Goal: Use online tool/utility: Utilize a website feature to perform a specific function

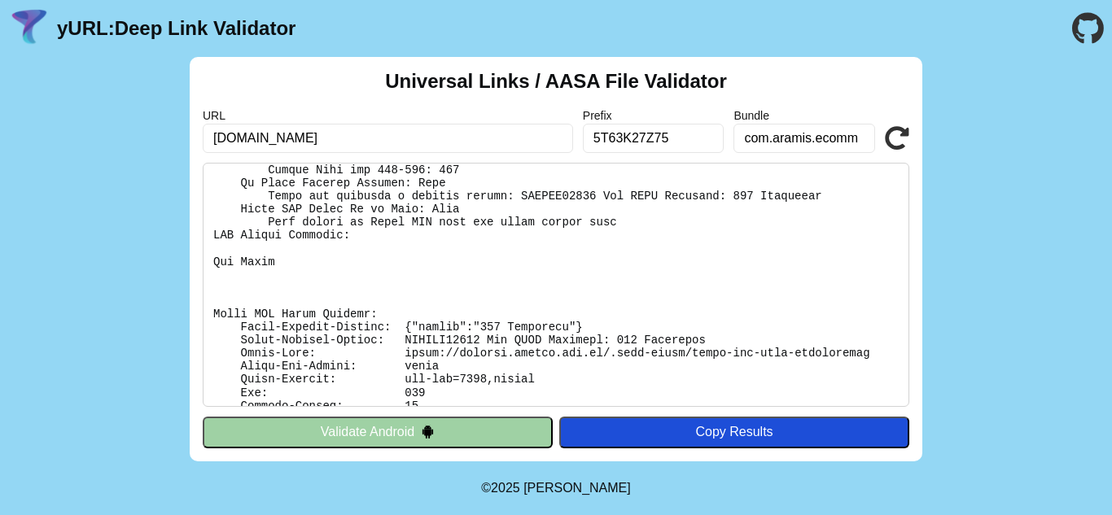
scroll to position [642, 0]
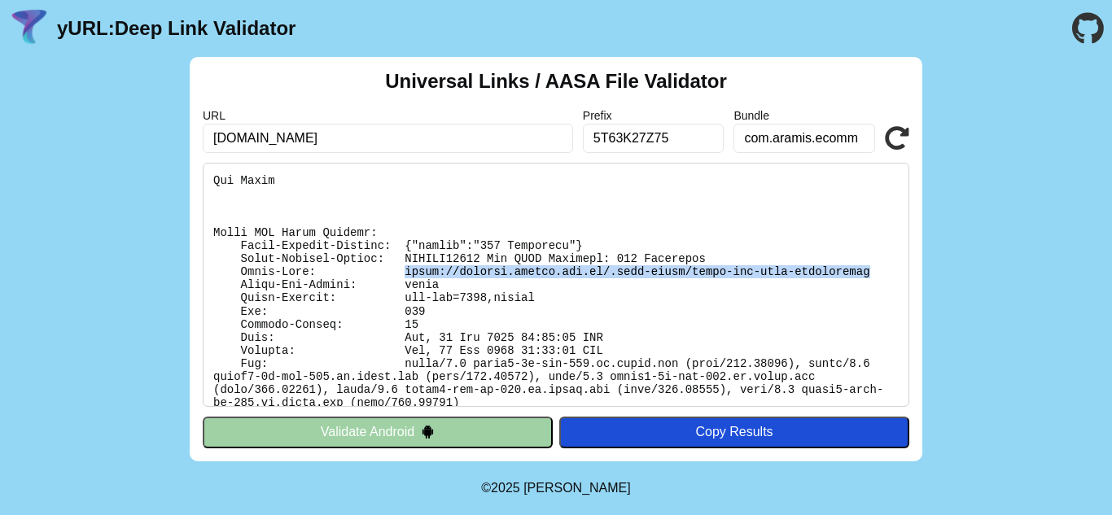
drag, startPoint x: 387, startPoint y: 271, endPoint x: 819, endPoint y: 276, distance: 432.4
click at [819, 276] on pre at bounding box center [556, 285] width 707 height 244
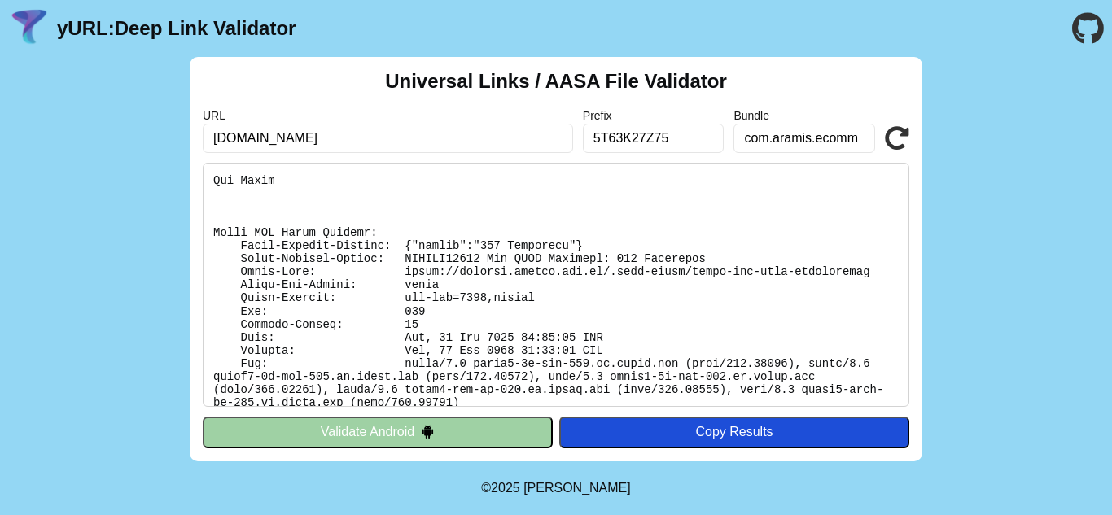
drag, startPoint x: 807, startPoint y: 274, endPoint x: 572, endPoint y: 245, distance: 236.3
click at [572, 245] on pre at bounding box center [556, 285] width 707 height 244
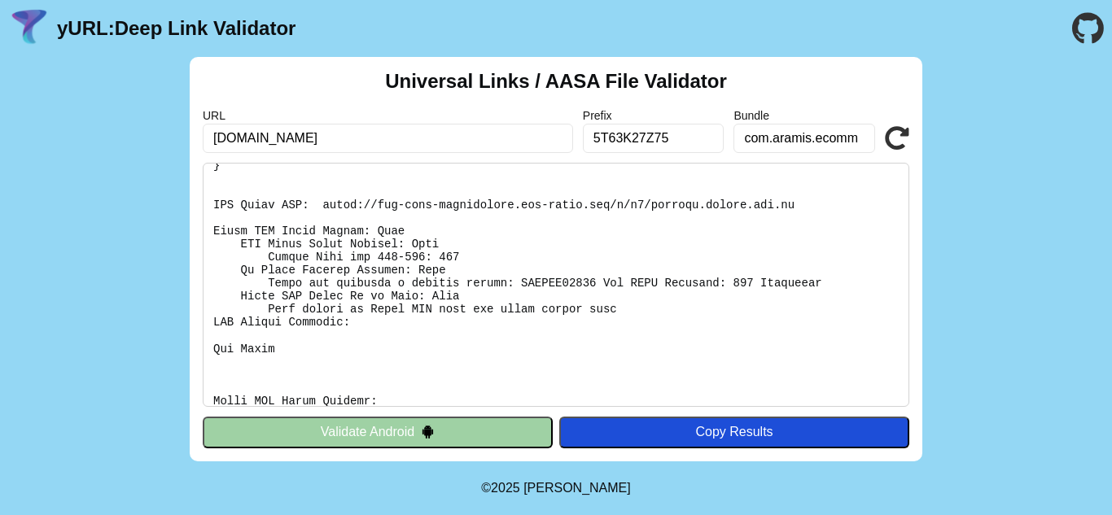
scroll to position [397, 0]
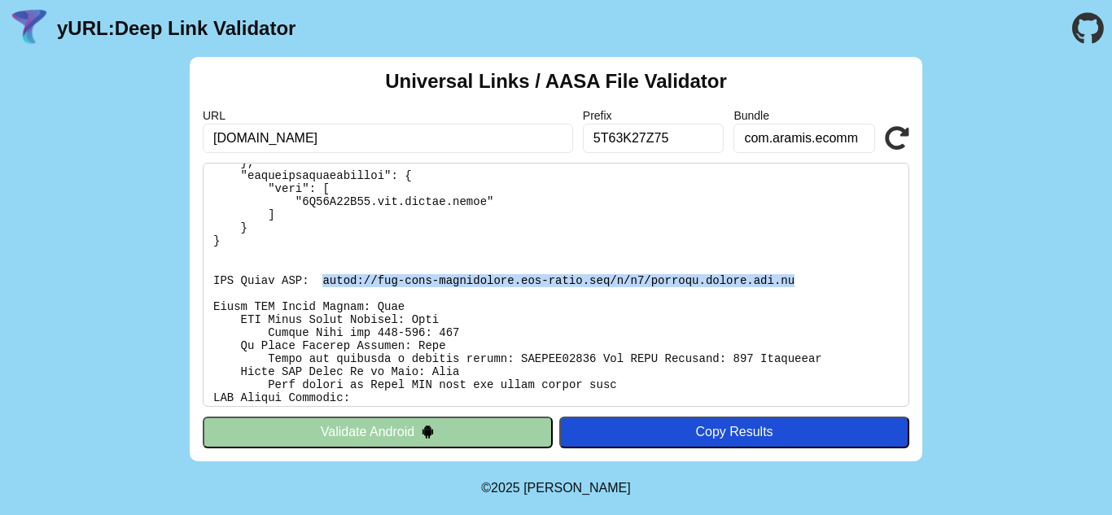
drag, startPoint x: 313, startPoint y: 279, endPoint x: 745, endPoint y: 275, distance: 431.6
click at [745, 275] on pre at bounding box center [556, 285] width 707 height 244
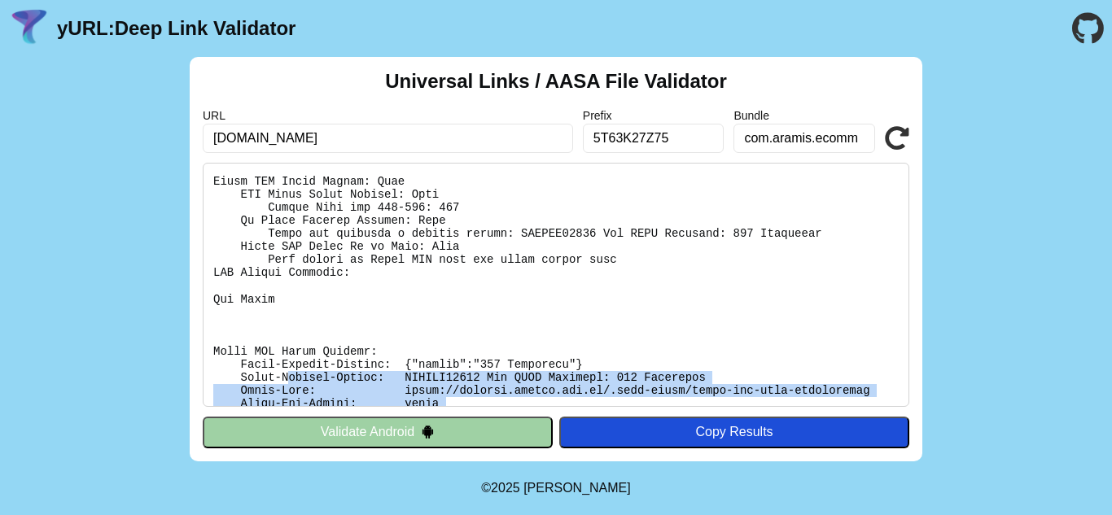
scroll to position [642, 0]
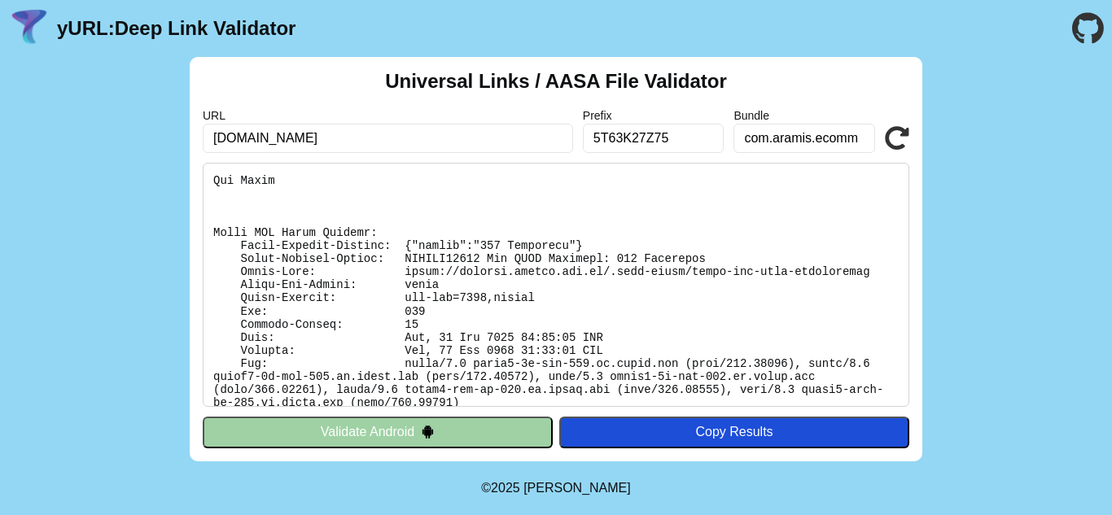
drag, startPoint x: 881, startPoint y: 392, endPoint x: 890, endPoint y: 389, distance: 9.5
click at [890, 389] on pre at bounding box center [556, 285] width 707 height 244
click at [883, 390] on pre at bounding box center [556, 285] width 707 height 244
click at [888, 390] on pre at bounding box center [556, 285] width 707 height 244
click at [879, 389] on pre at bounding box center [556, 285] width 707 height 244
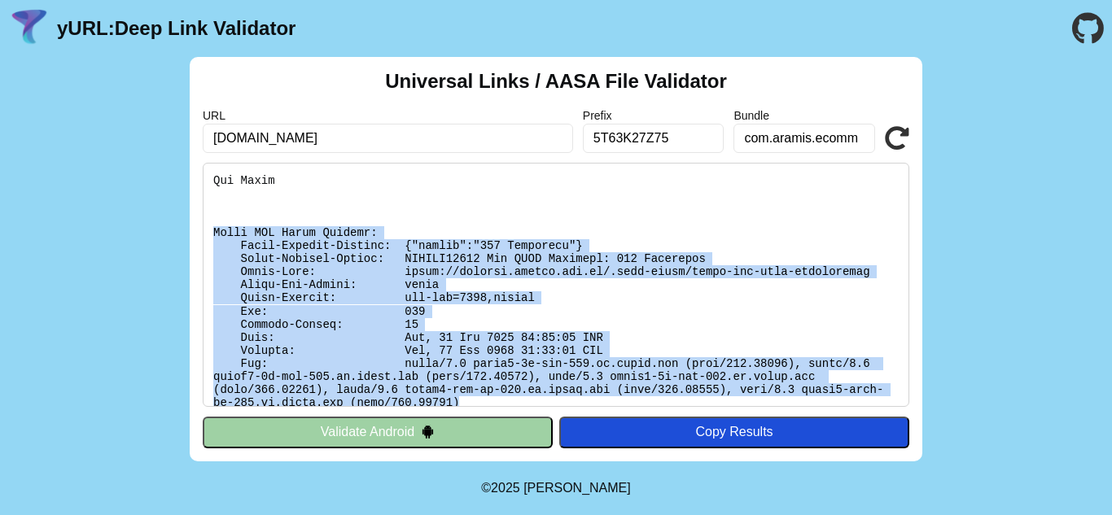
drag, startPoint x: 879, startPoint y: 385, endPoint x: 143, endPoint y: 236, distance: 751.0
click at [143, 236] on div "Universal Links / AASA File Validator URL [DOMAIN_NAME] Prefix 5T63K27Z75 Bundl…" at bounding box center [556, 259] width 1112 height 405
click at [238, 236] on pre at bounding box center [556, 285] width 707 height 244
drag, startPoint x: 215, startPoint y: 229, endPoint x: 892, endPoint y: 394, distance: 696.5
click at [892, 394] on pre at bounding box center [556, 285] width 707 height 244
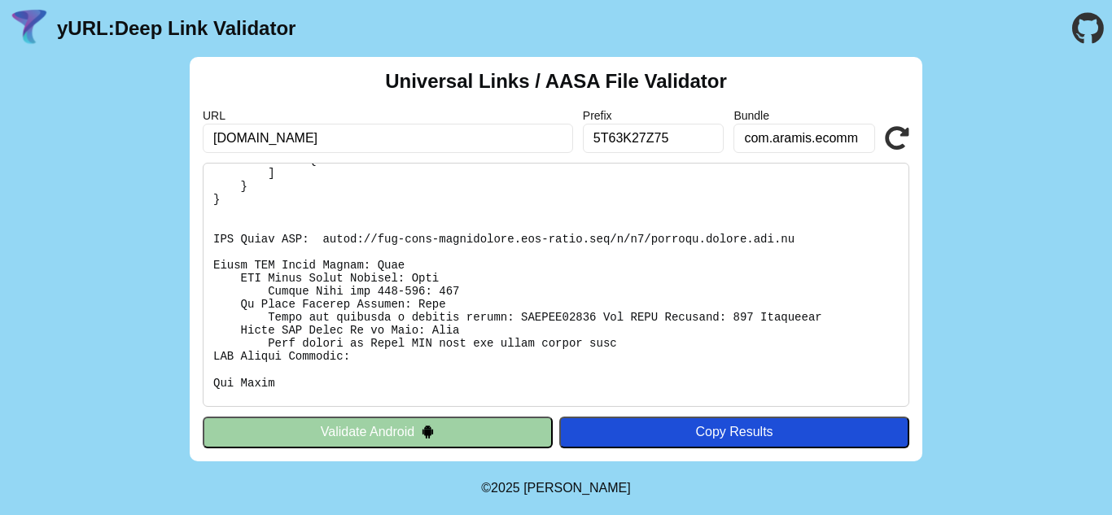
scroll to position [449, 0]
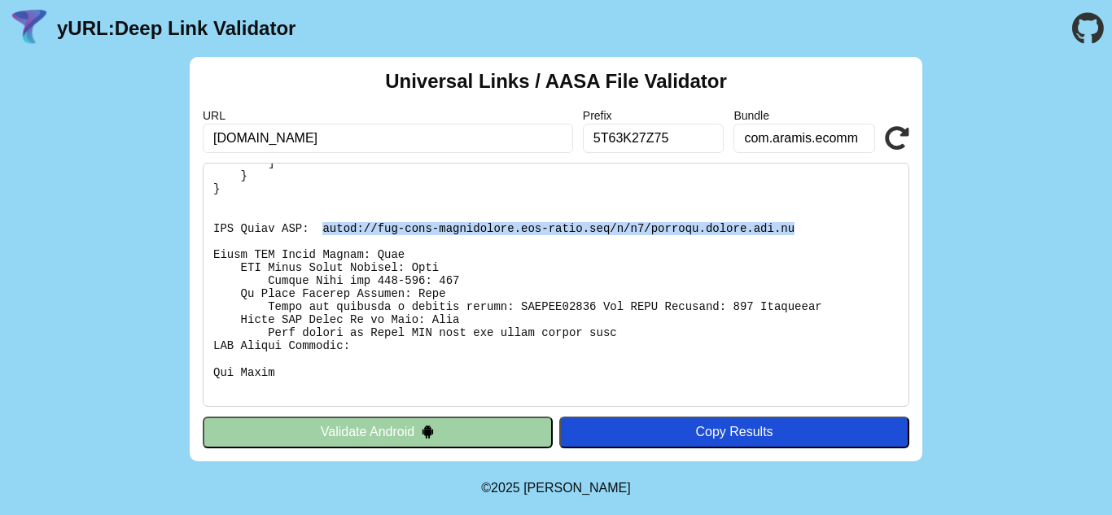
drag, startPoint x: 745, startPoint y: 233, endPoint x: 314, endPoint y: 226, distance: 430.8
click at [314, 226] on pre at bounding box center [556, 285] width 707 height 244
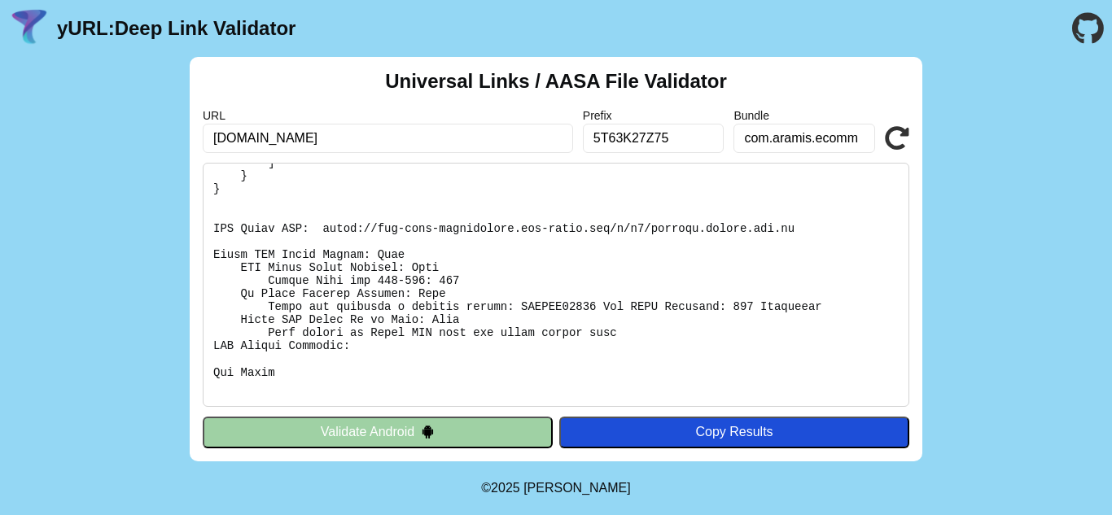
click at [392, 371] on pre at bounding box center [556, 285] width 707 height 244
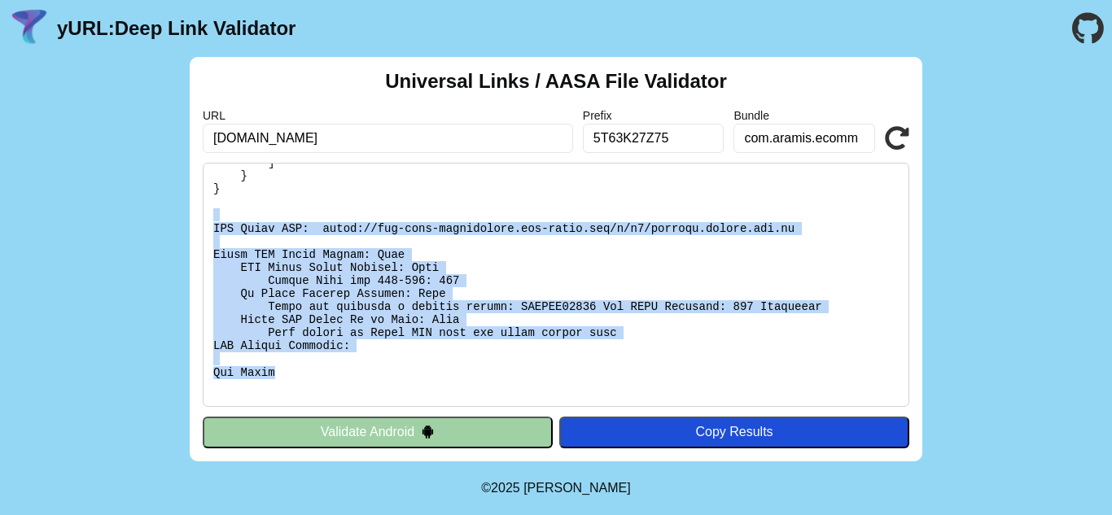
drag, startPoint x: 275, startPoint y: 373, endPoint x: 193, endPoint y: 220, distance: 173.8
click at [193, 220] on div "Universal Links / AASA File Validator URL [DOMAIN_NAME] Prefix 5T63K27Z75 Bundl…" at bounding box center [556, 259] width 733 height 405
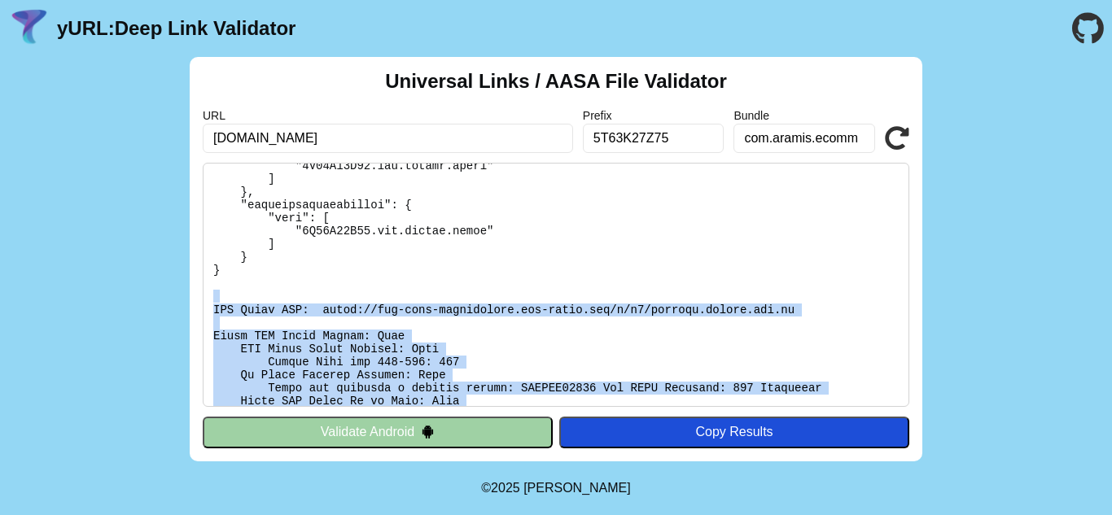
scroll to position [287, 0]
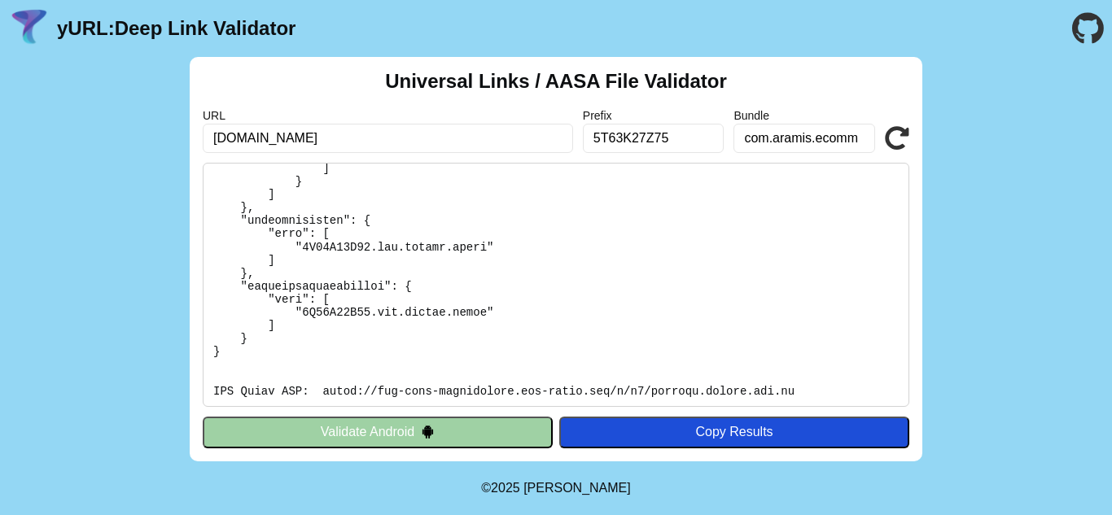
click at [301, 354] on pre at bounding box center [556, 285] width 707 height 244
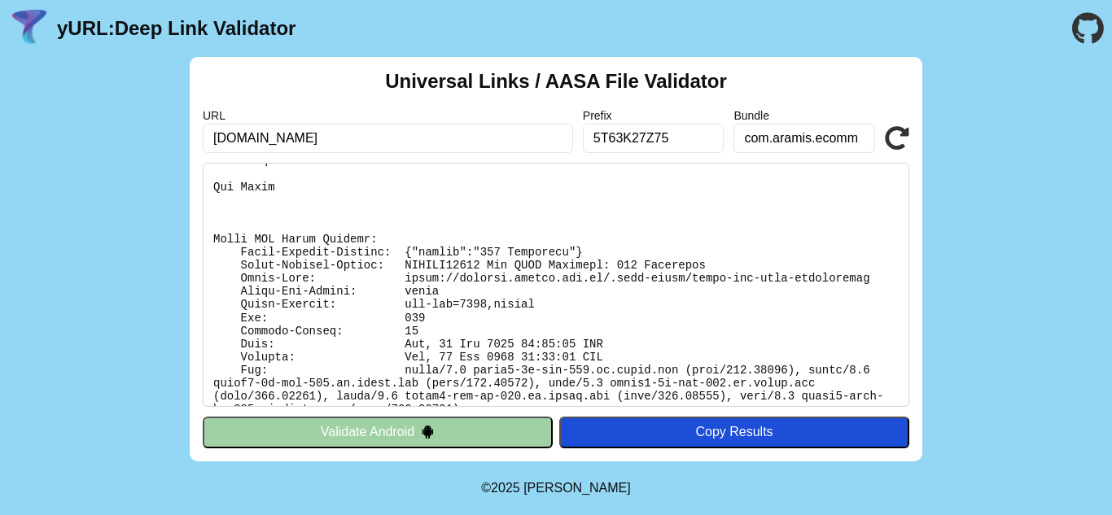
scroll to position [642, 0]
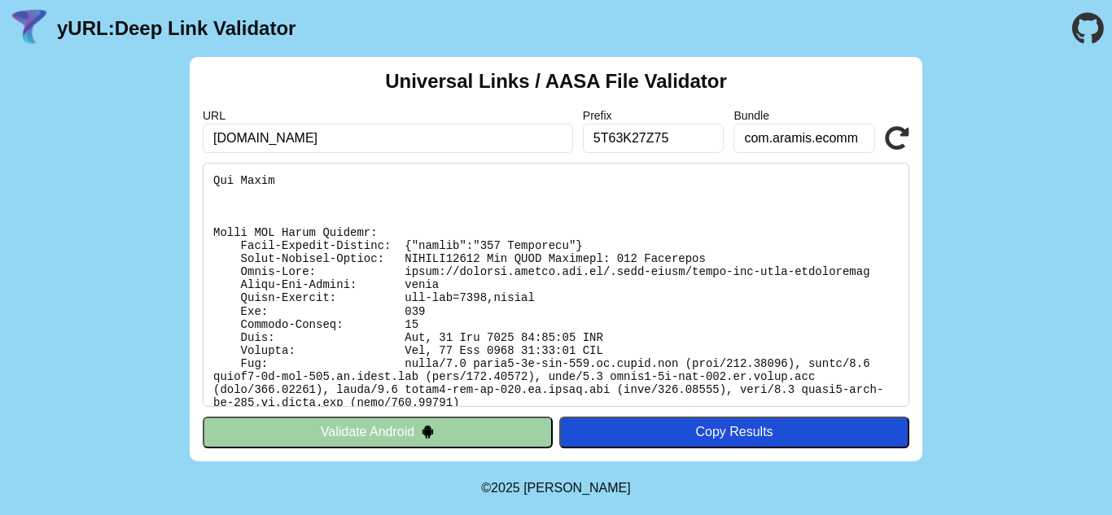
click at [357, 436] on button "Validate Android" at bounding box center [378, 432] width 350 height 31
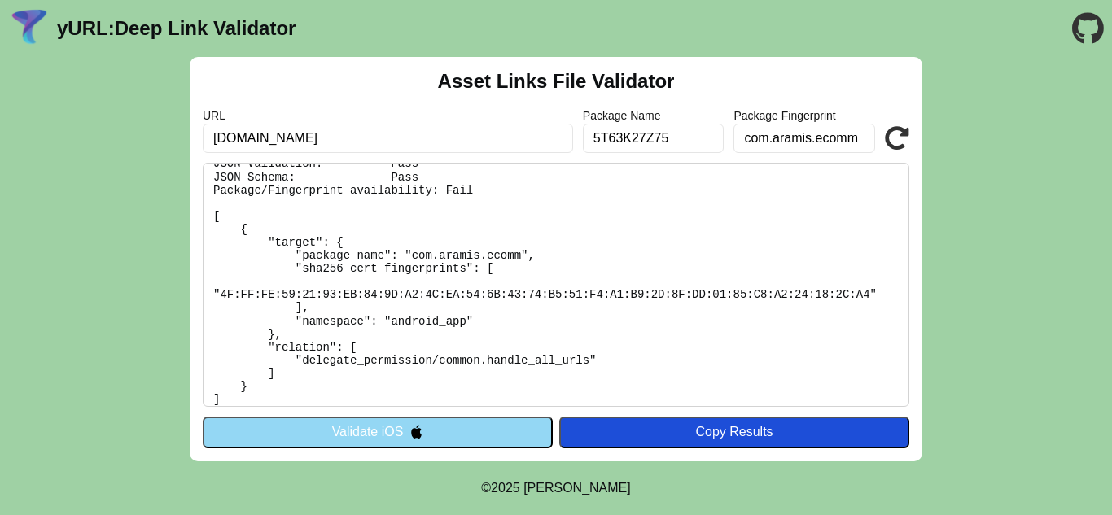
scroll to position [91, 0]
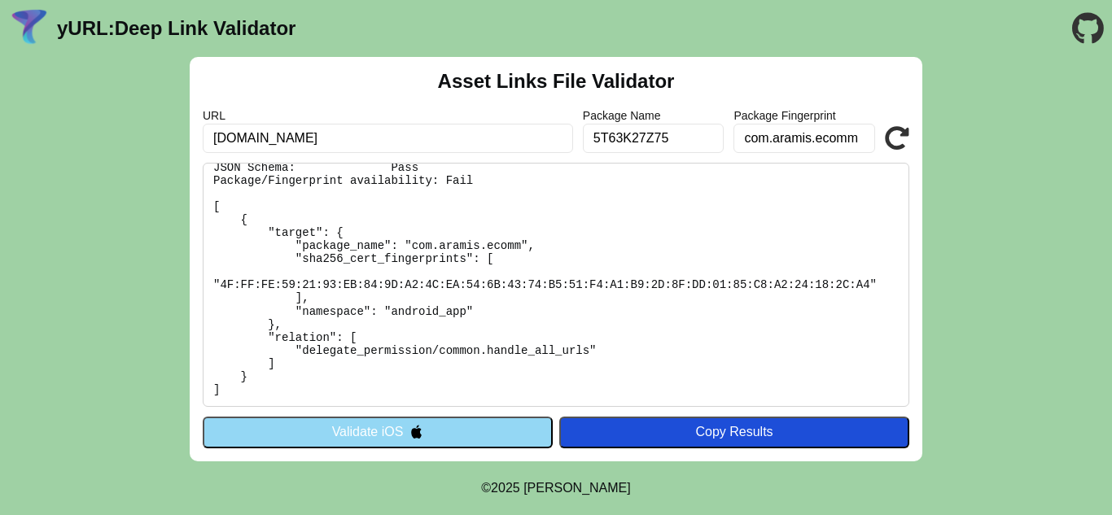
click at [426, 436] on button "Validate iOS" at bounding box center [378, 432] width 350 height 31
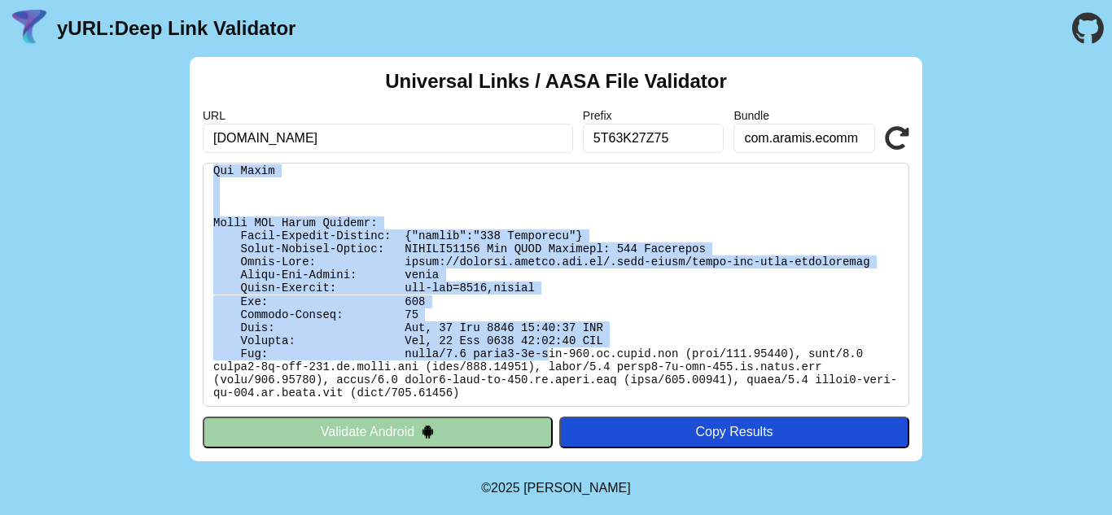
scroll to position [655, 0]
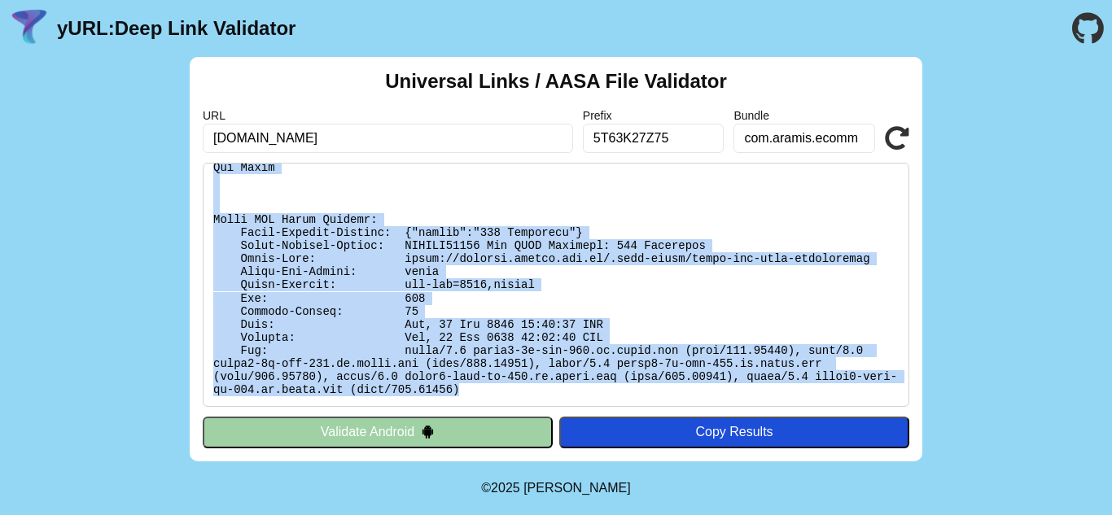
drag, startPoint x: 209, startPoint y: 268, endPoint x: 839, endPoint y: 385, distance: 641.0
click at [839, 385] on pre at bounding box center [556, 285] width 707 height 244
click at [462, 306] on pre at bounding box center [556, 285] width 707 height 244
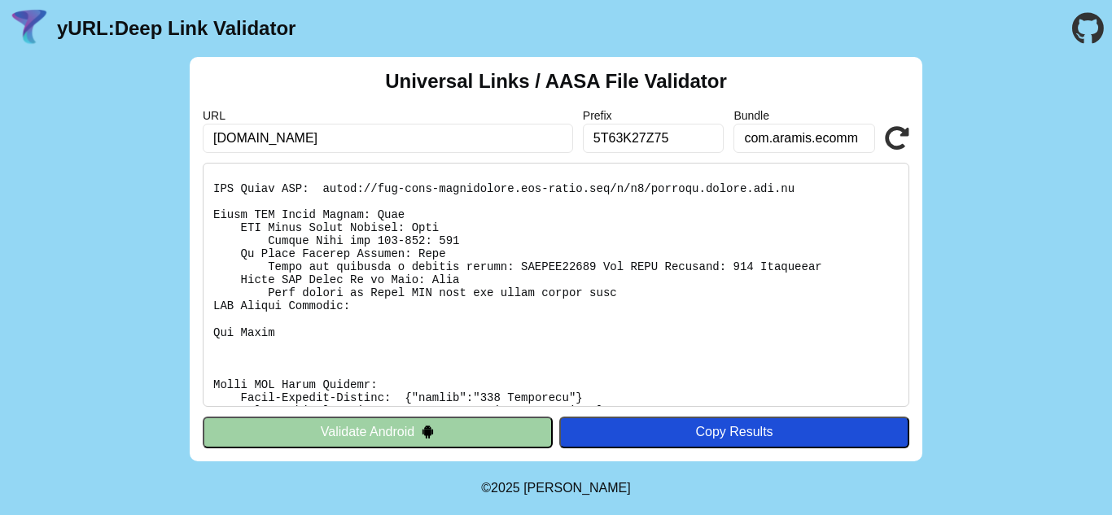
scroll to position [492, 0]
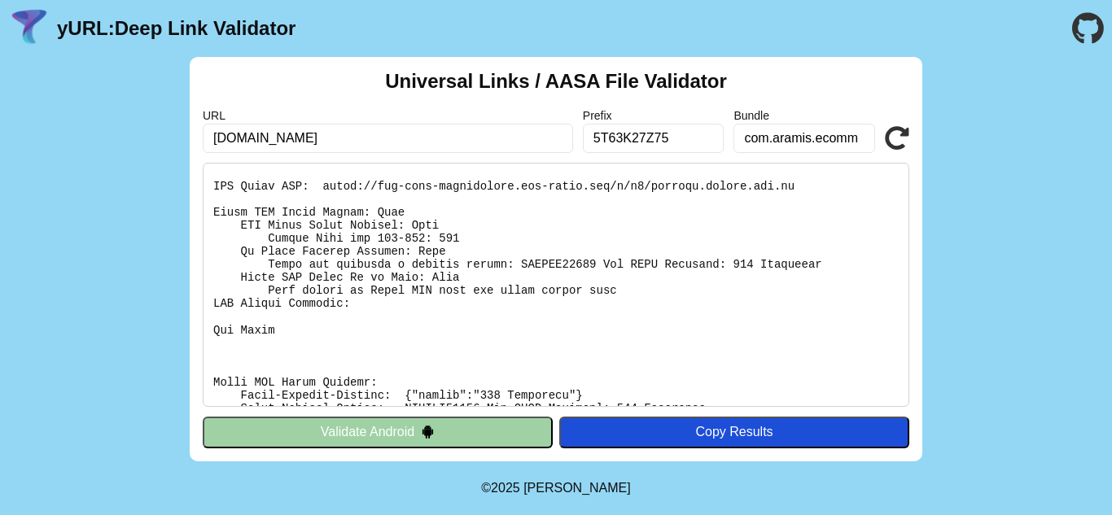
click at [445, 343] on pre at bounding box center [556, 285] width 707 height 244
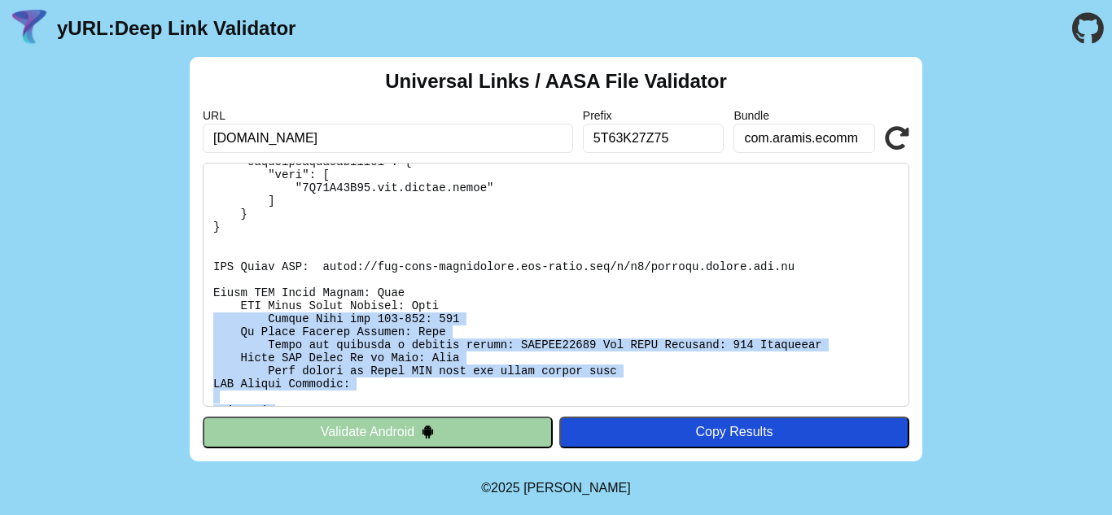
scroll to position [410, 0]
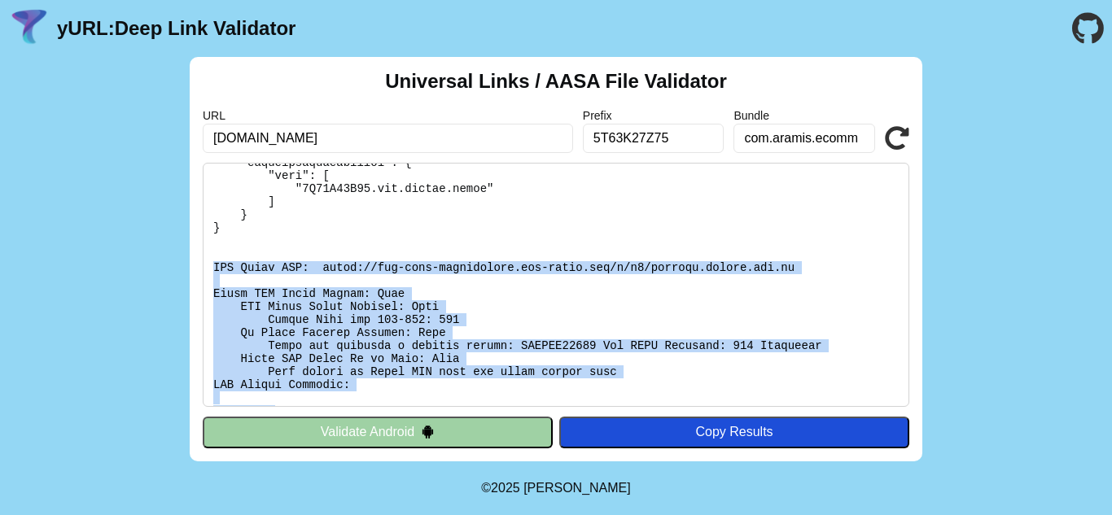
drag, startPoint x: 279, startPoint y: 330, endPoint x: 180, endPoint y: 264, distance: 119.2
click at [180, 264] on div "Universal Links / AASA File Validator URL applink.aramis.com.br Prefix 5T63K27Z…" at bounding box center [556, 259] width 1112 height 405
click at [213, 261] on pre at bounding box center [556, 285] width 707 height 244
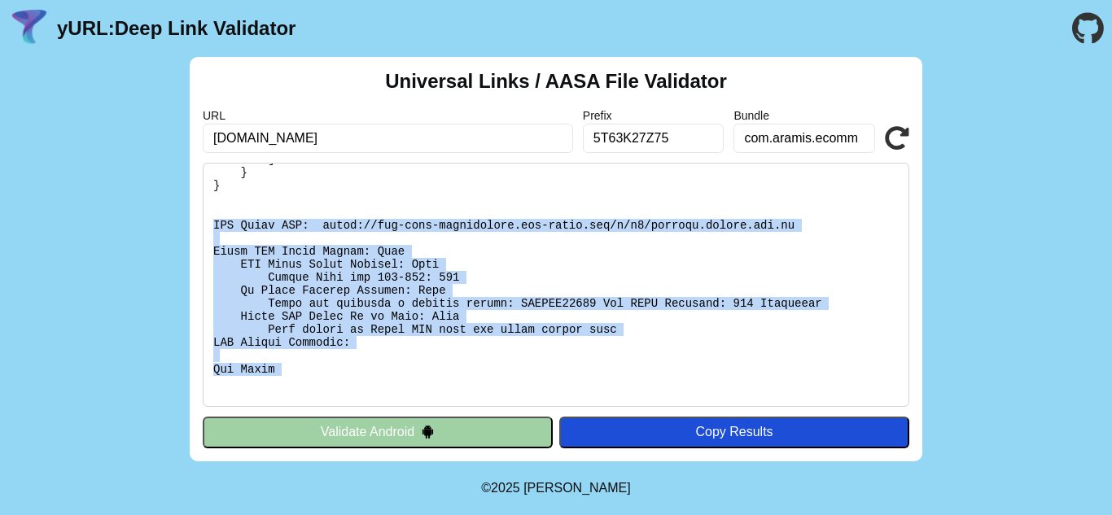
scroll to position [492, 0]
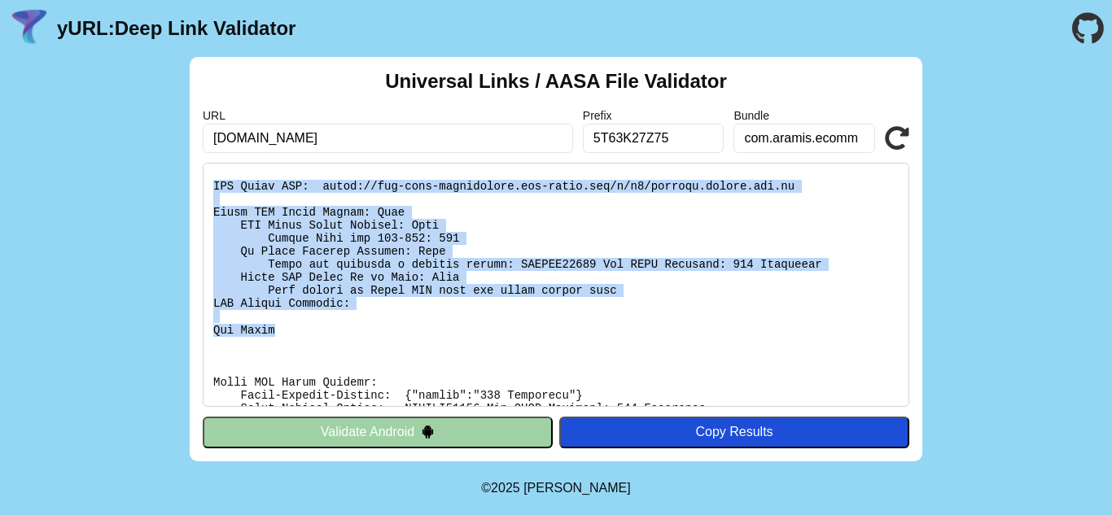
drag, startPoint x: 213, startPoint y: 261, endPoint x: 271, endPoint y: 325, distance: 86.5
click at [271, 325] on pre at bounding box center [556, 285] width 707 height 244
click at [271, 327] on pre at bounding box center [556, 285] width 707 height 244
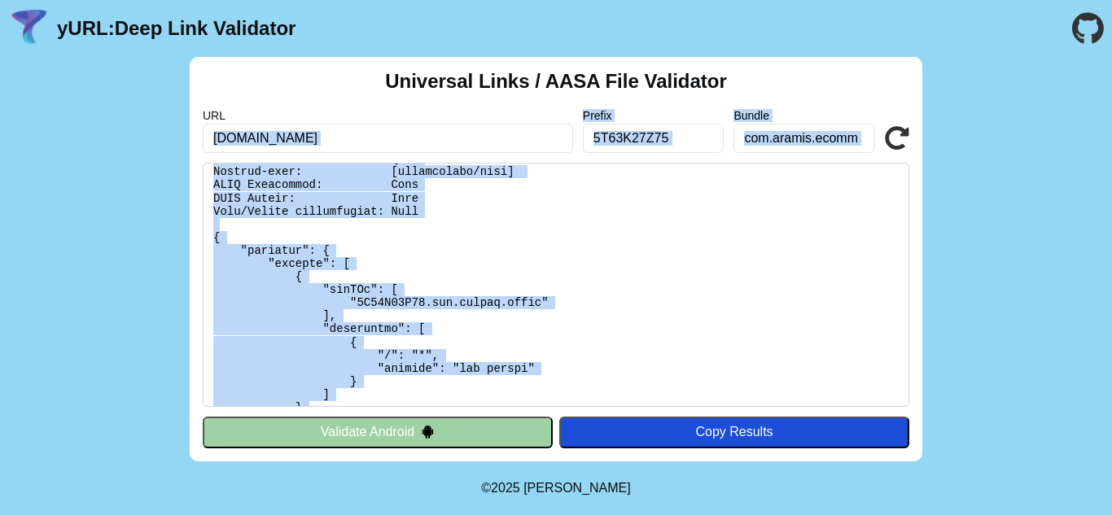
scroll to position [0, 0]
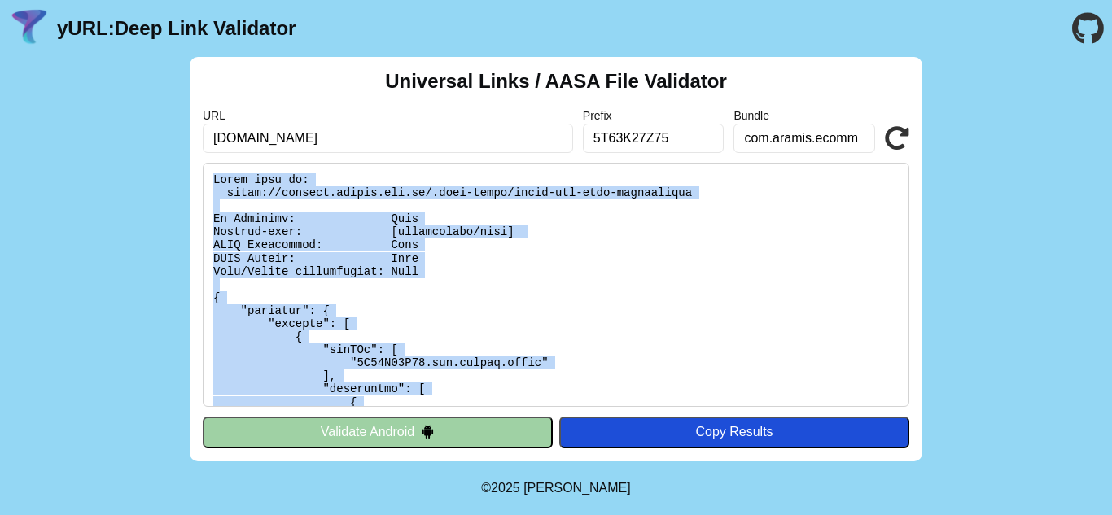
drag, startPoint x: 319, startPoint y: 392, endPoint x: 188, endPoint y: 168, distance: 260.2
click at [188, 168] on div "Universal Links / AASA File Validator URL [DOMAIN_NAME] Prefix 5T63K27Z75 Bundl…" at bounding box center [556, 259] width 1112 height 405
copy pre "Found file at: https://applink.aramis.com.br/.well-known/apple-app-site-associa…"
click at [391, 442] on button "Validate Android" at bounding box center [378, 432] width 350 height 31
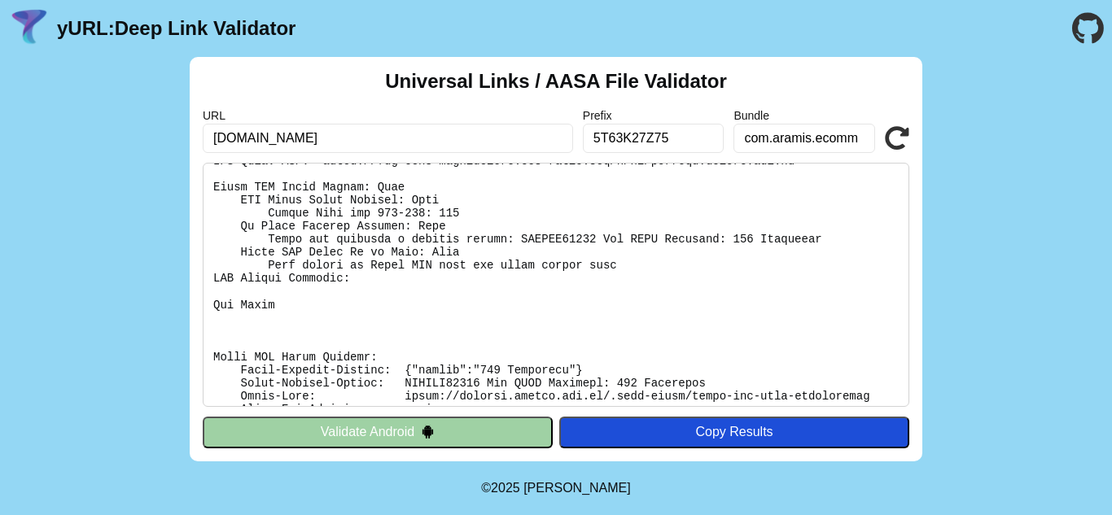
scroll to position [489, 0]
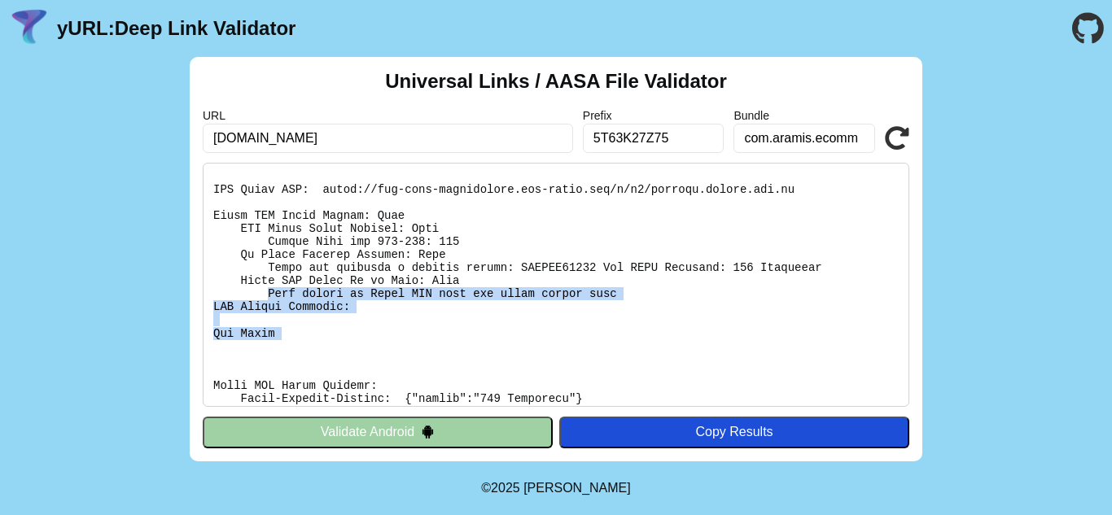
drag, startPoint x: 263, startPoint y: 292, endPoint x: 577, endPoint y: 348, distance: 319.3
click at [577, 348] on pre at bounding box center [556, 285] width 707 height 244
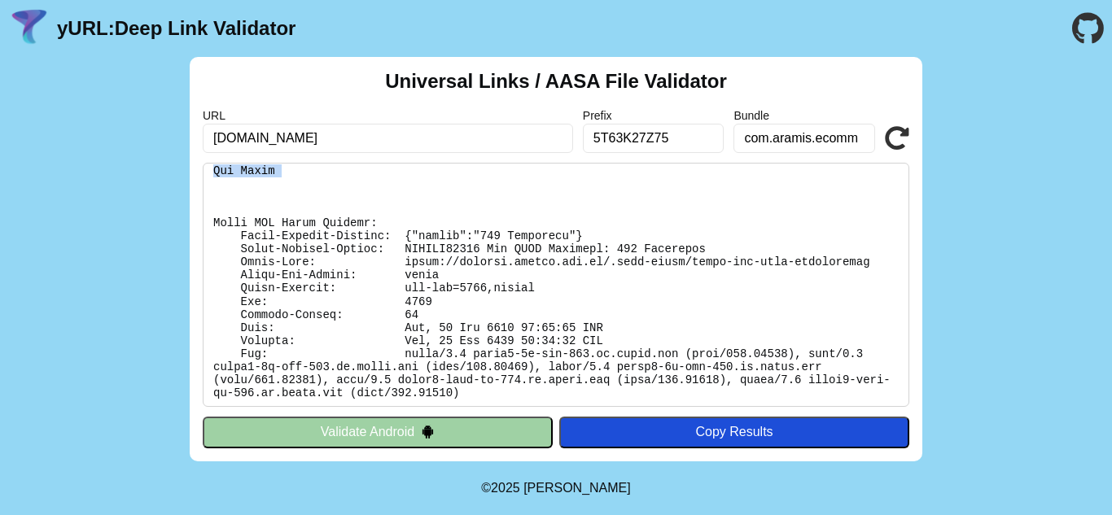
scroll to position [655, 0]
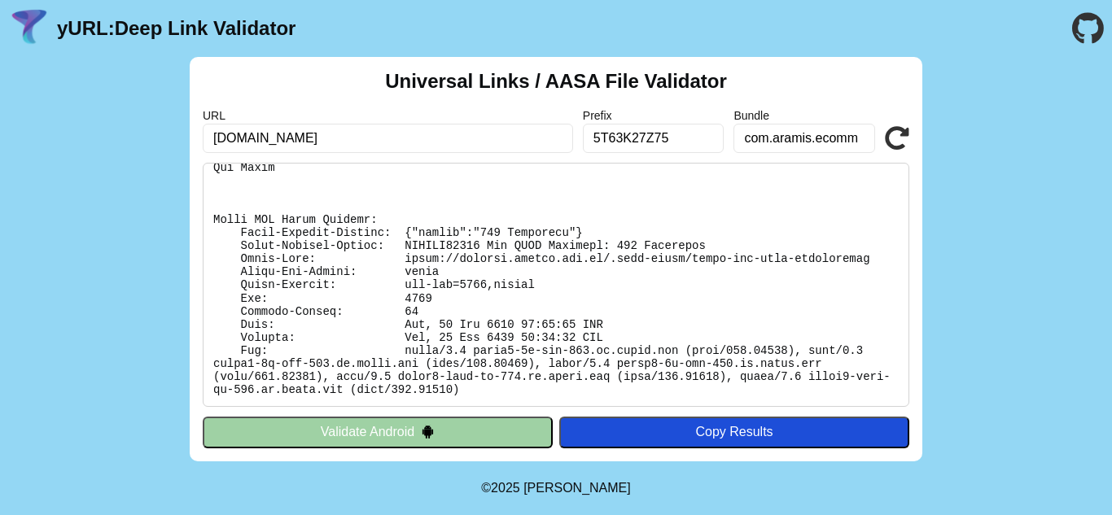
click at [209, 220] on pre at bounding box center [556, 285] width 707 height 244
drag, startPoint x: 237, startPoint y: 215, endPoint x: 282, endPoint y: 222, distance: 45.4
click at [282, 222] on pre at bounding box center [556, 285] width 707 height 244
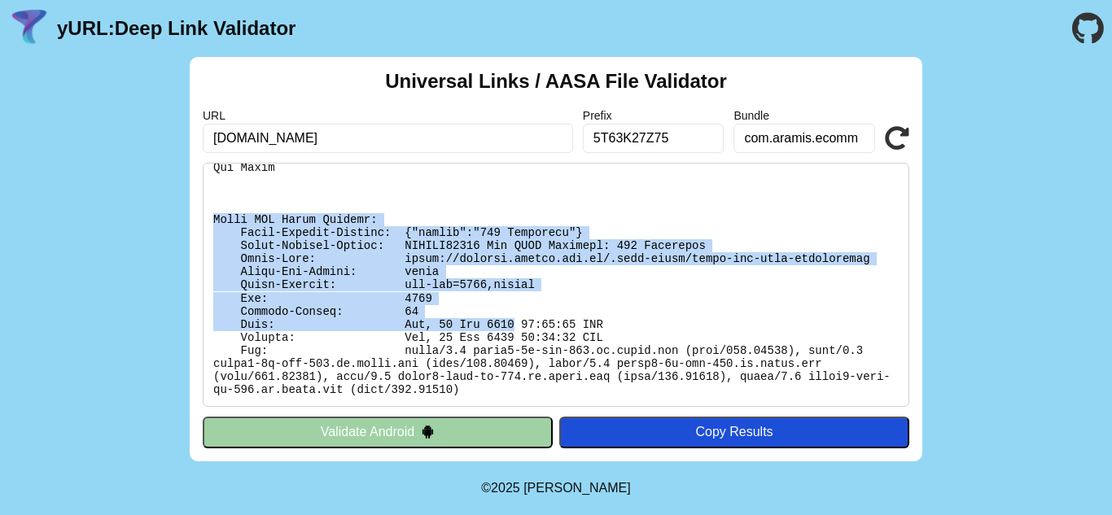
drag, startPoint x: 211, startPoint y: 221, endPoint x: 491, endPoint y: 322, distance: 297.5
click at [491, 322] on pre at bounding box center [556, 285] width 707 height 244
click at [484, 270] on pre at bounding box center [556, 285] width 707 height 244
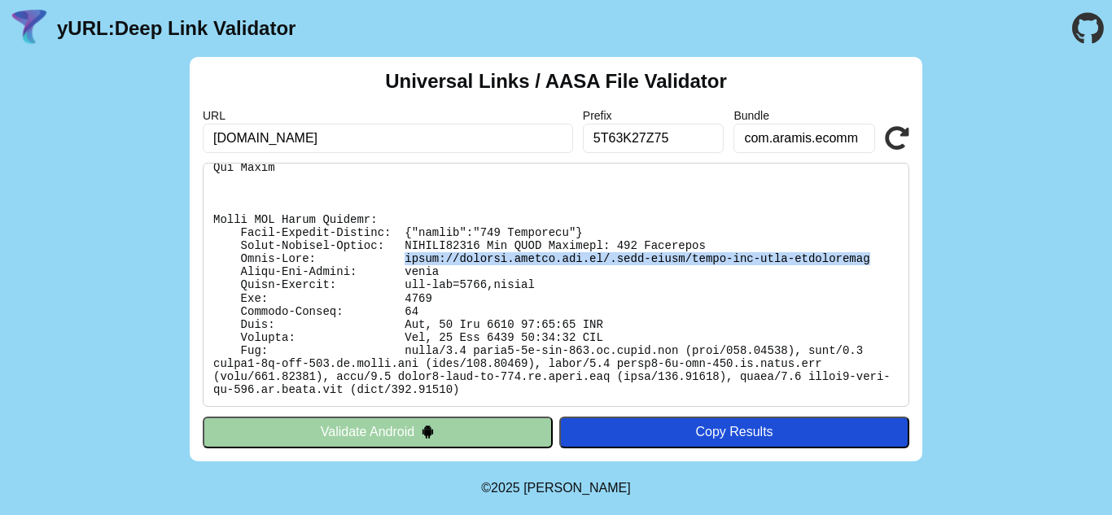
drag, startPoint x: 388, startPoint y: 255, endPoint x: 830, endPoint y: 260, distance: 441.3
click at [830, 260] on pre at bounding box center [556, 285] width 707 height 244
copy pre "https://applink.aramis.com.br/.well-known/apple-app-site-association"
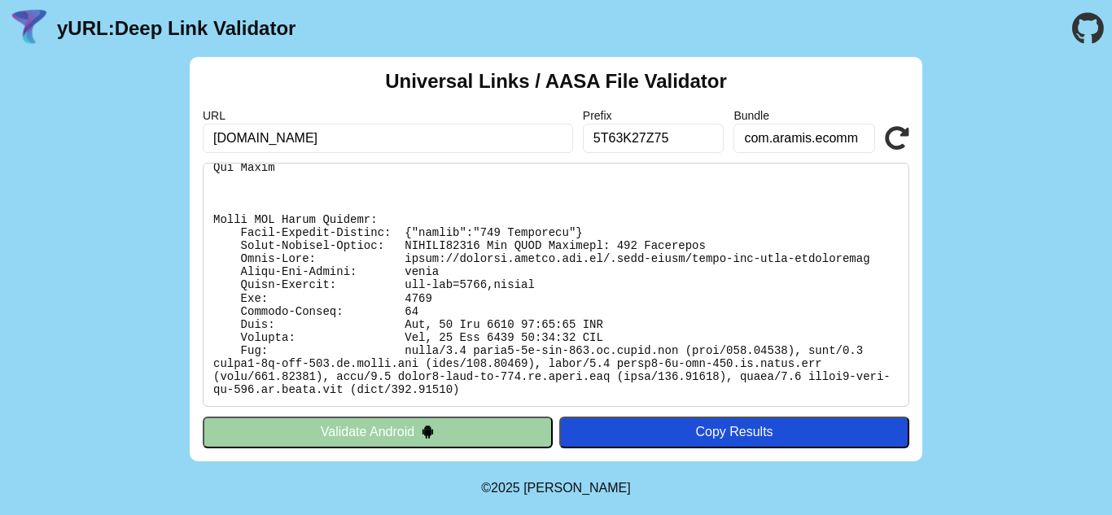
click at [623, 294] on pre at bounding box center [556, 285] width 707 height 244
drag, startPoint x: 824, startPoint y: 260, endPoint x: 812, endPoint y: 260, distance: 12.2
click at [812, 260] on pre at bounding box center [556, 285] width 707 height 244
click at [812, 273] on pre at bounding box center [556, 285] width 707 height 244
